Goal: Find contact information: Find contact information

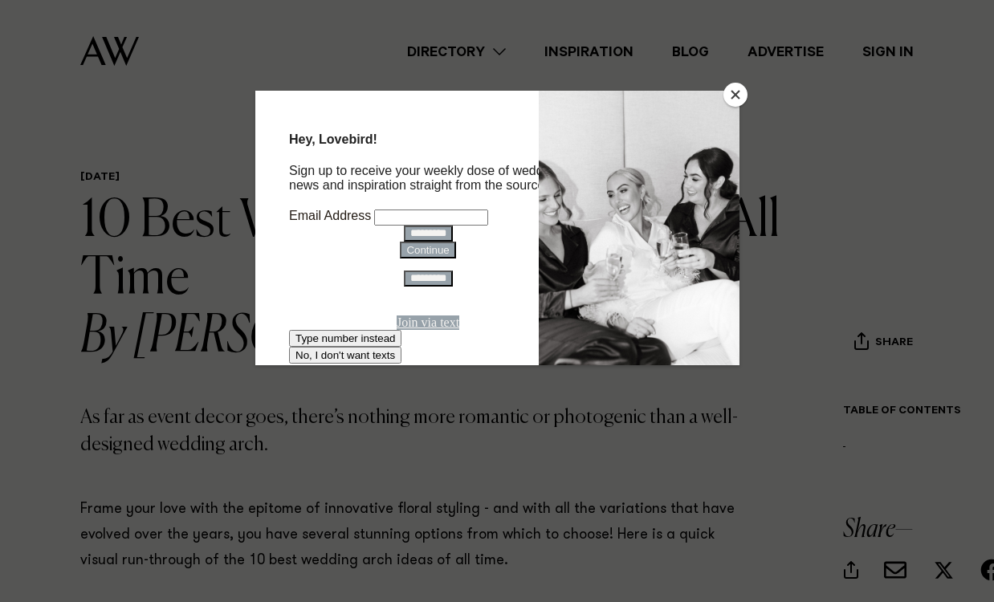
click at [736, 91] on button "Close" at bounding box center [736, 95] width 24 height 24
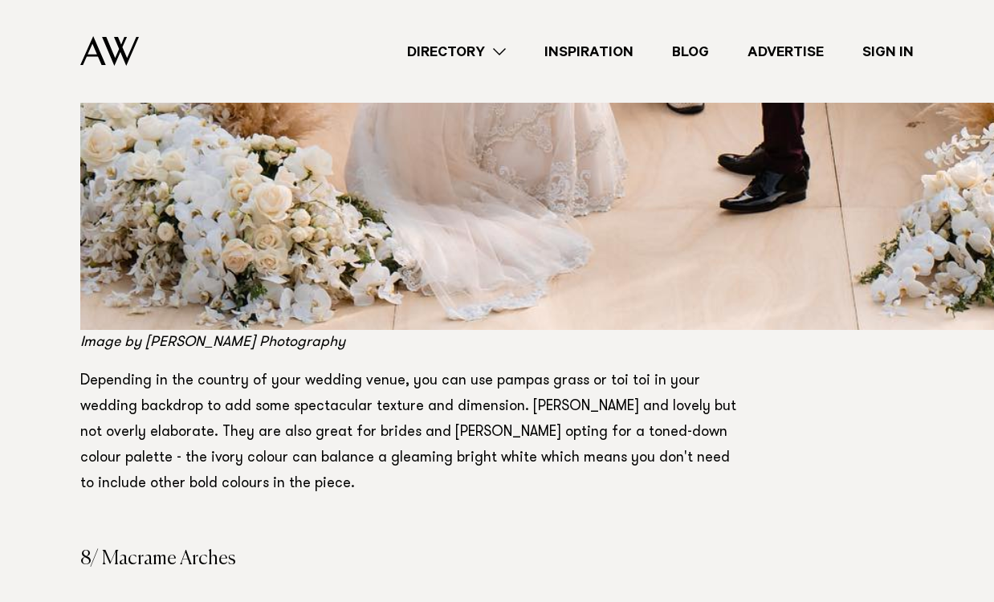
scroll to position [8661, 0]
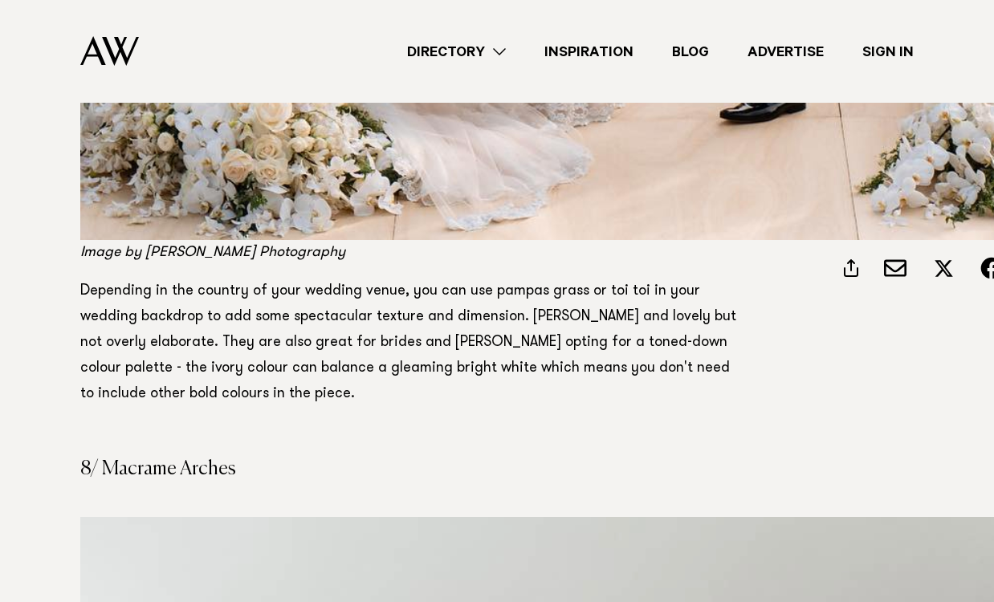
click at [476, 53] on link "Directory" at bounding box center [456, 52] width 137 height 22
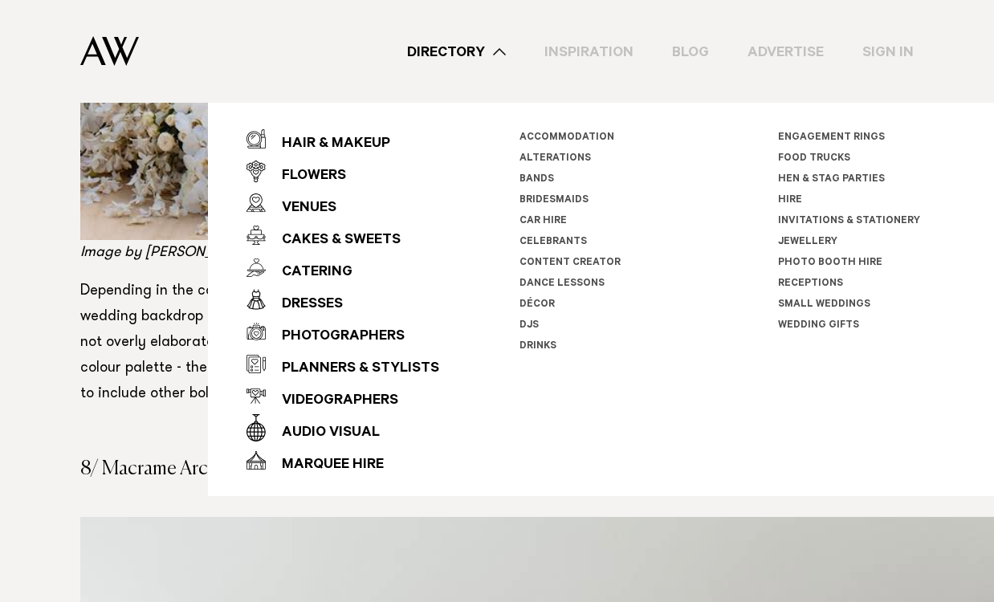
click at [789, 197] on link "Hire" at bounding box center [790, 200] width 24 height 11
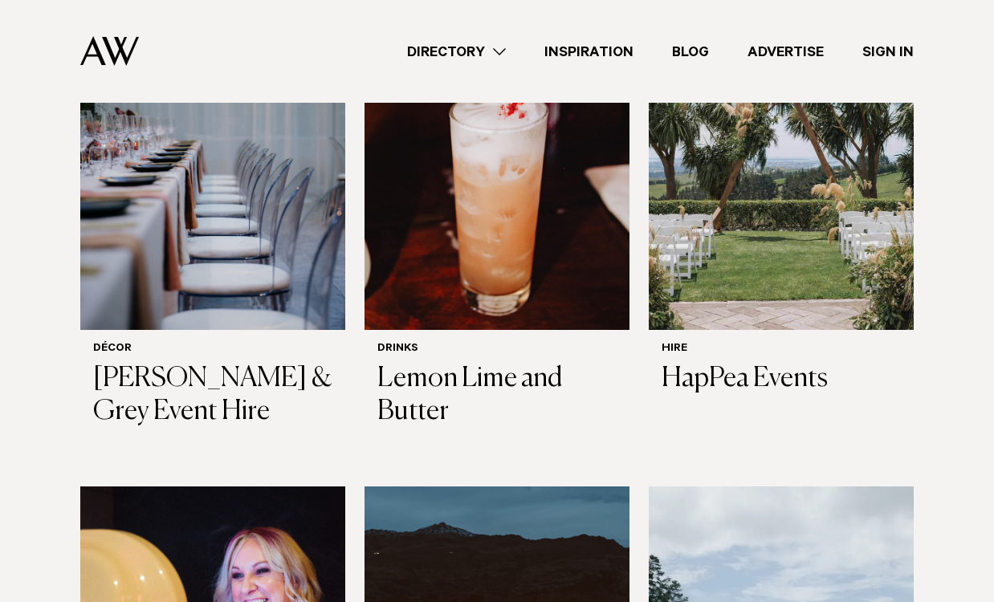
scroll to position [1653, 0]
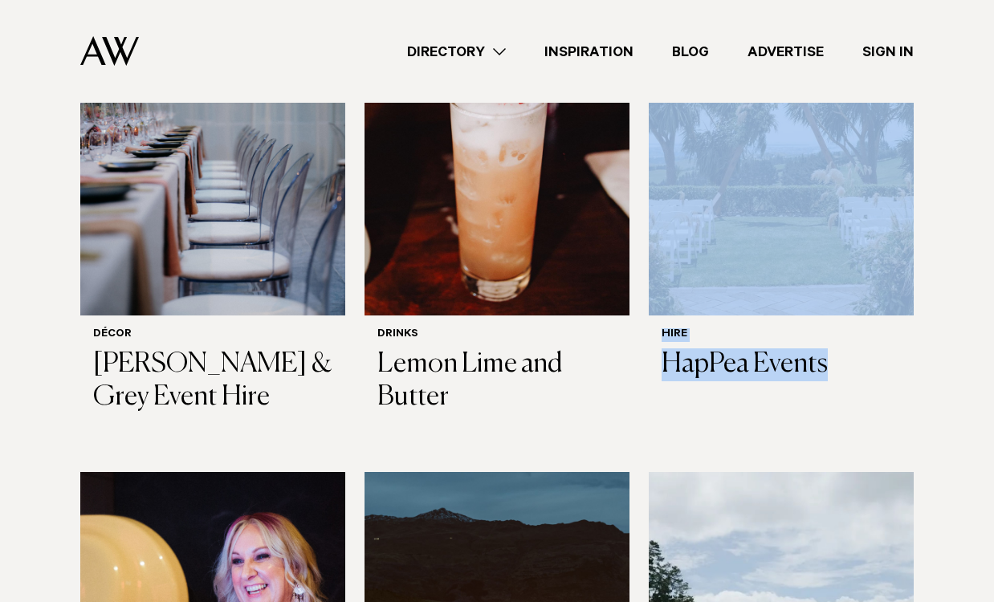
click at [950, 340] on div "Wedding Hire in Auckland Whether you're planning an intimate backyard celebrati…" at bounding box center [497, 20] width 969 height 2927
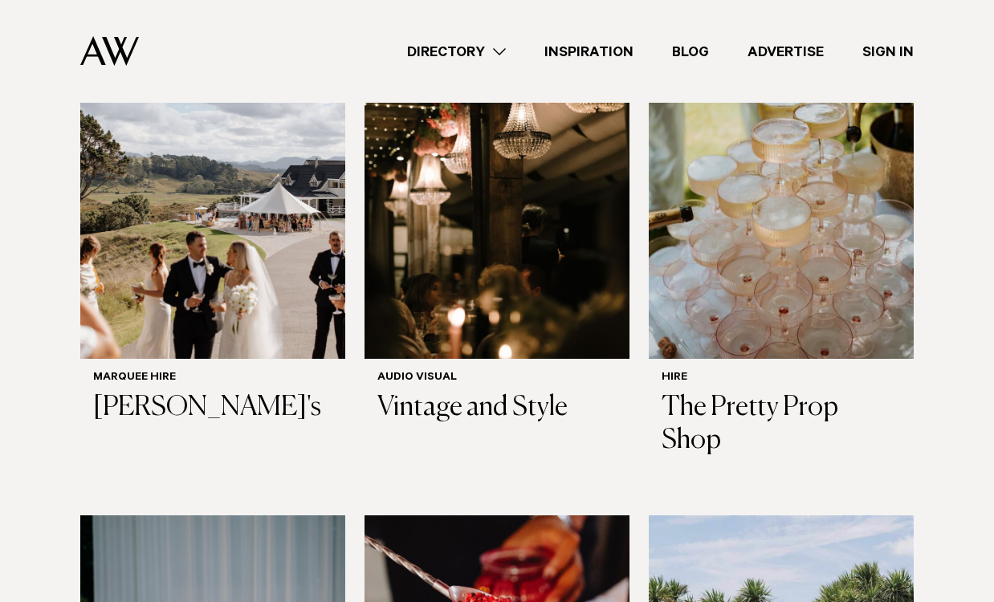
scroll to position [1103, 0]
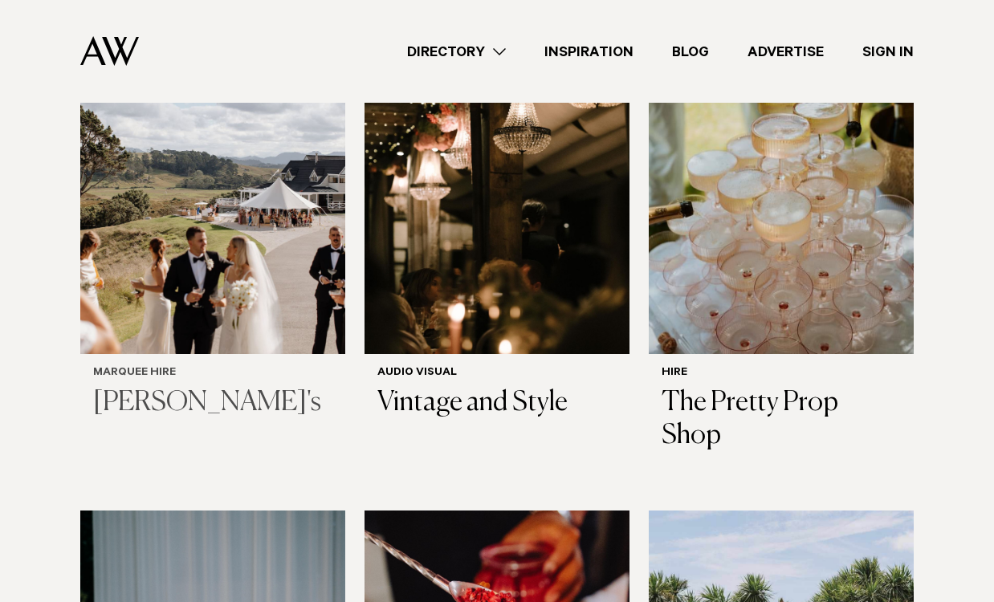
click at [139, 391] on h3 "Lucy's" at bounding box center [212, 403] width 239 height 33
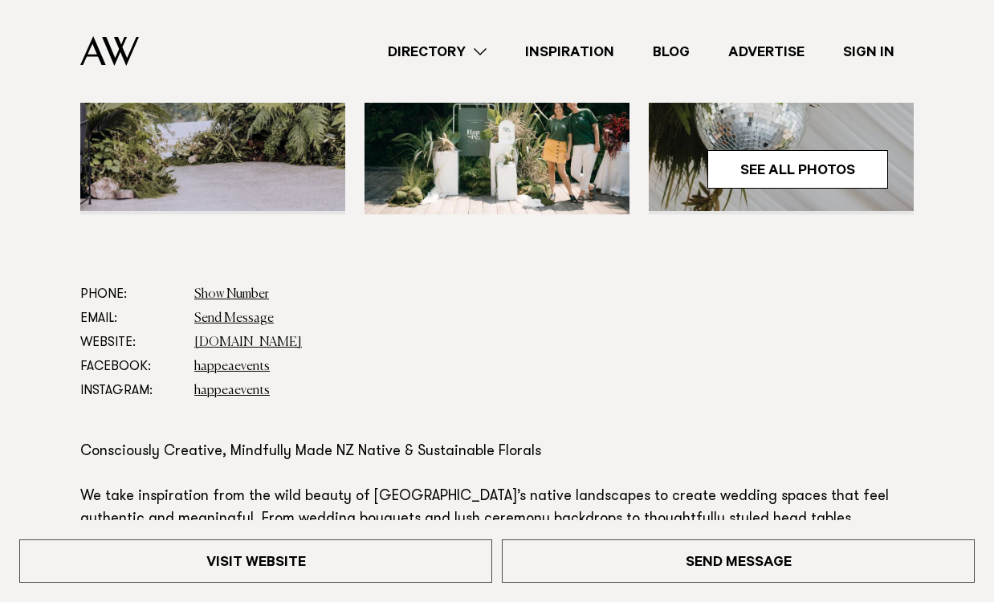
scroll to position [629, 0]
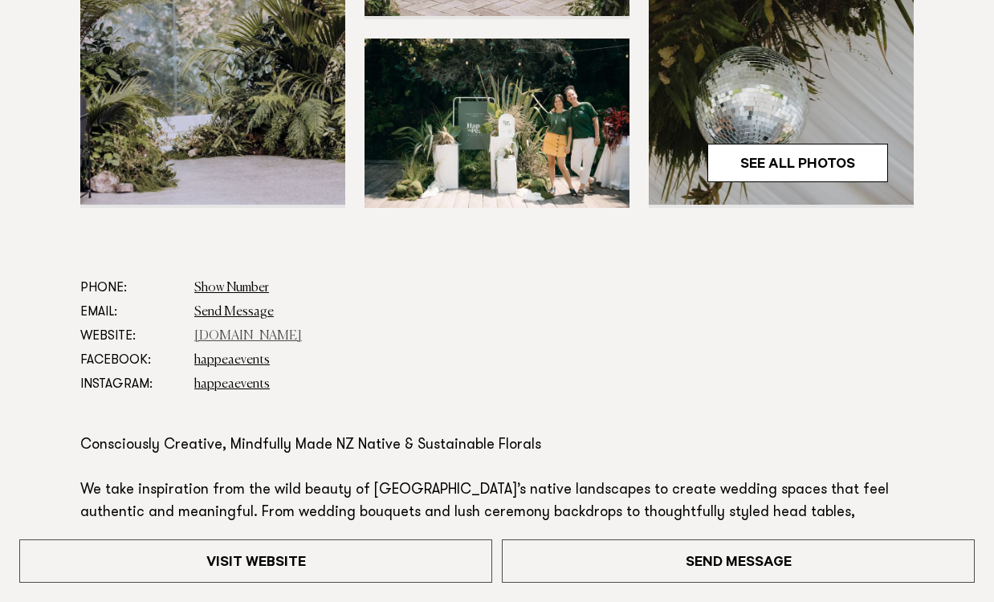
click at [284, 331] on link "[DOMAIN_NAME]" at bounding box center [248, 336] width 108 height 13
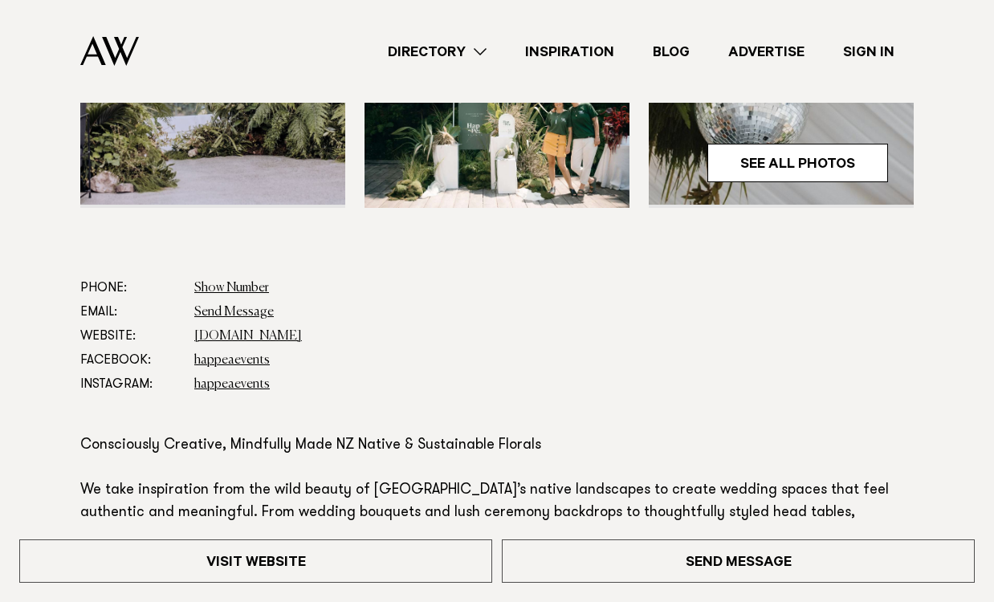
scroll to position [0, 0]
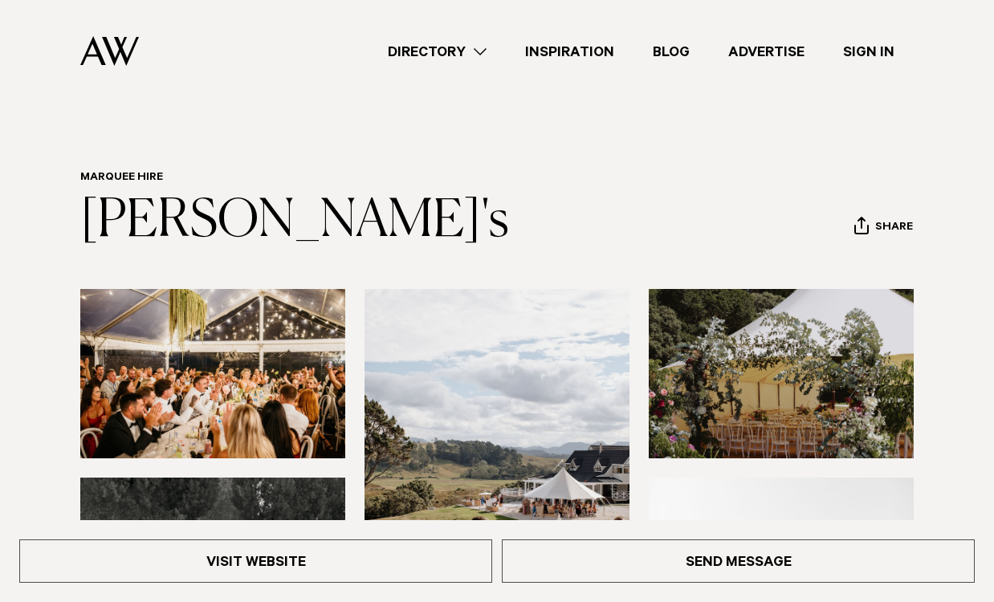
click at [472, 55] on link "Directory" at bounding box center [437, 52] width 137 height 22
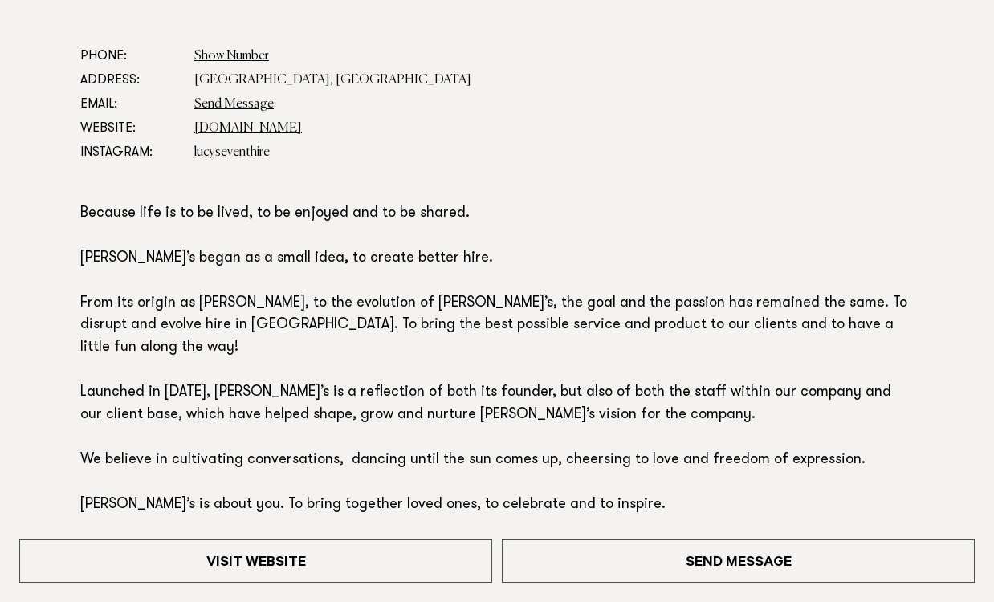
scroll to position [828, 0]
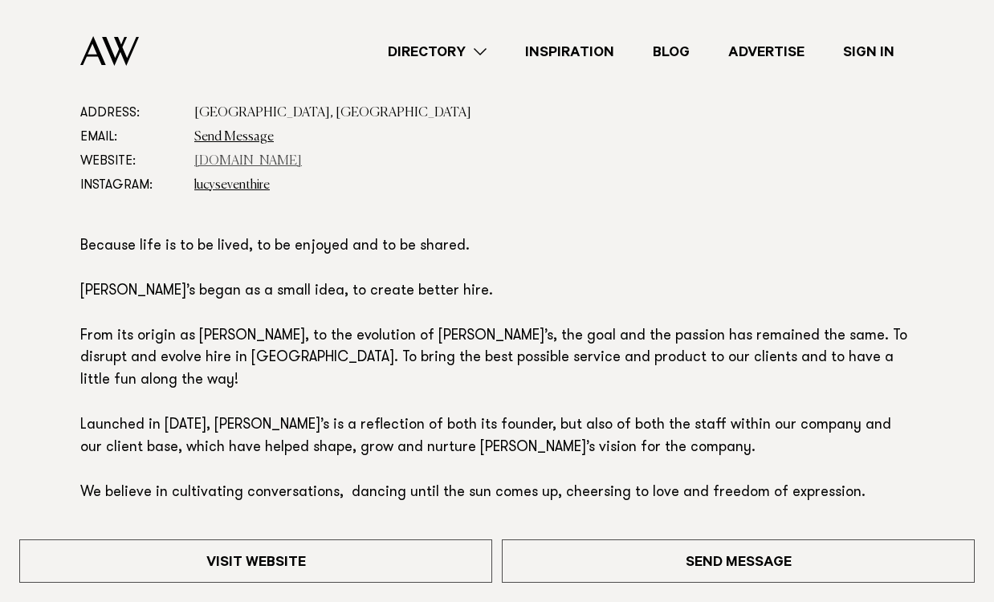
click at [231, 162] on link "lucysevents.com" at bounding box center [248, 161] width 108 height 13
